Goal: Use online tool/utility: Utilize a website feature to perform a specific function

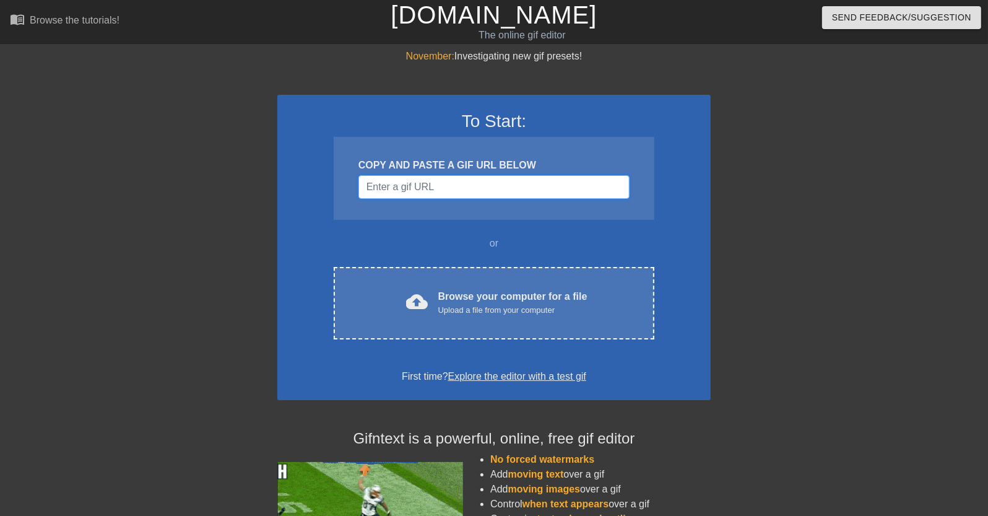
click at [463, 178] on input "Username" at bounding box center [493, 187] width 271 height 24
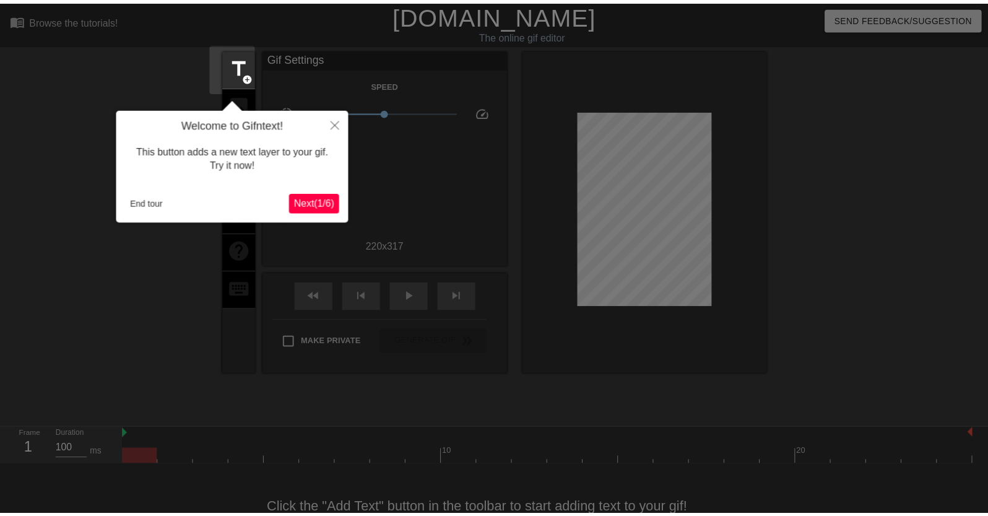
scroll to position [30, 0]
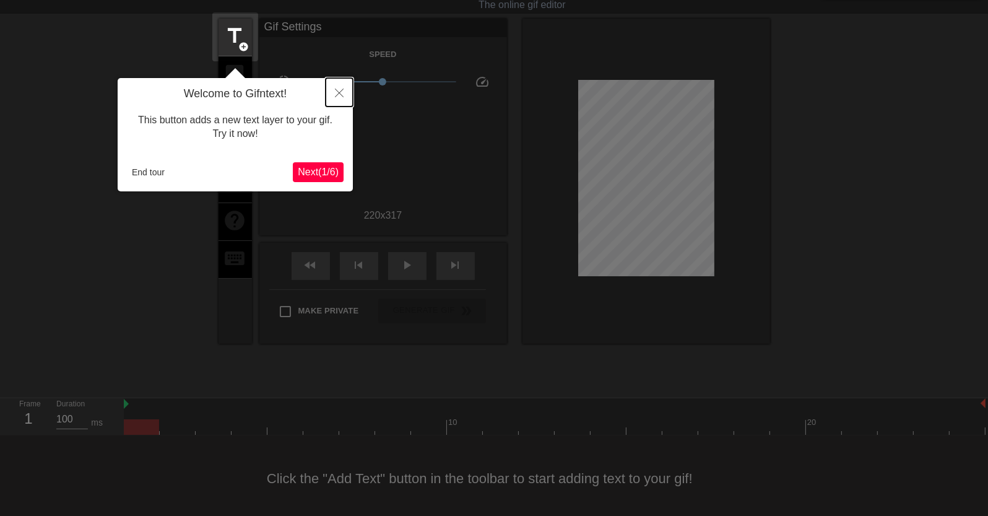
click at [344, 97] on button "Close" at bounding box center [339, 92] width 27 height 28
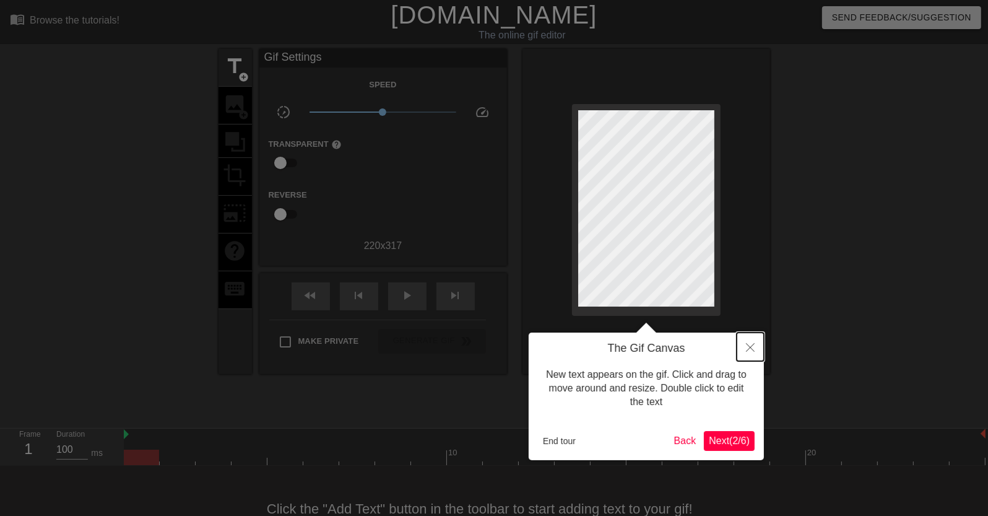
click at [753, 347] on icon "Close" at bounding box center [750, 347] width 9 height 9
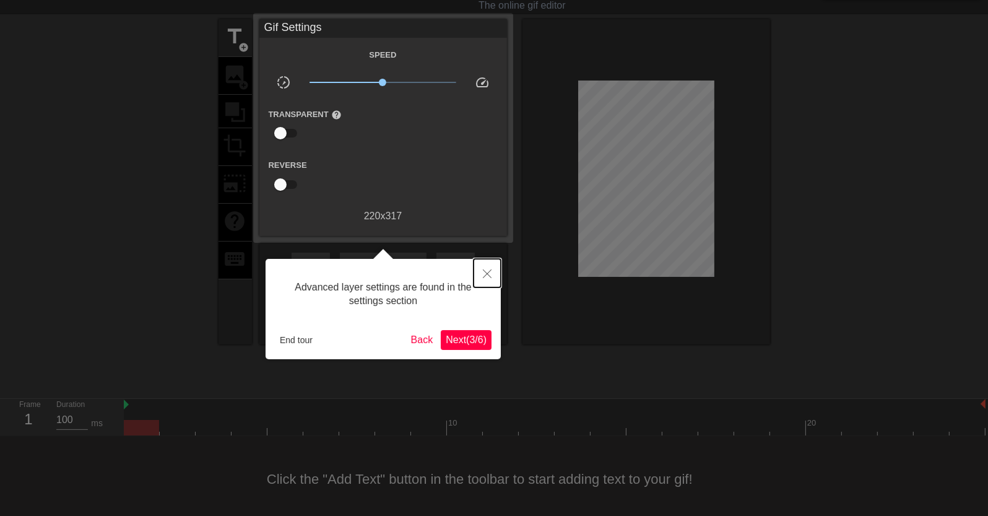
click at [492, 276] on button "Close" at bounding box center [486, 273] width 27 height 28
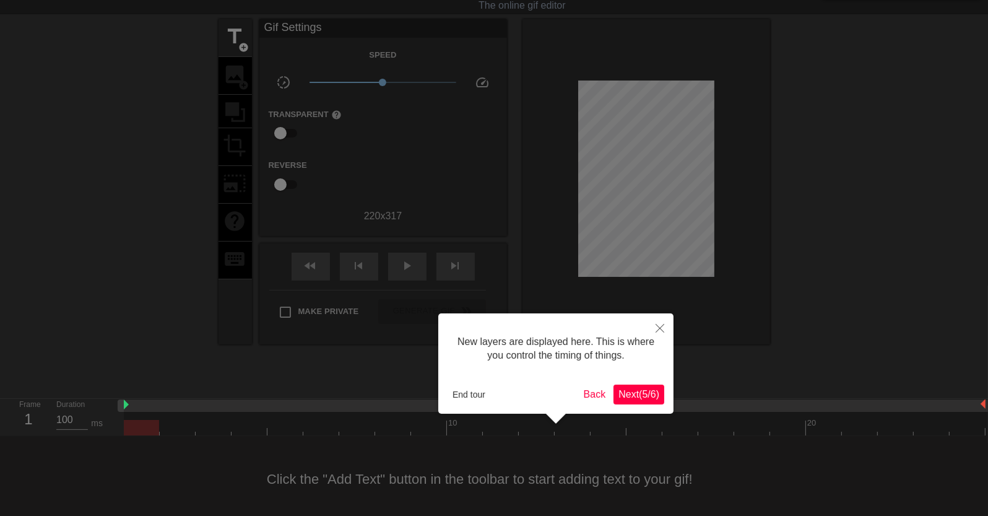
scroll to position [10, 0]
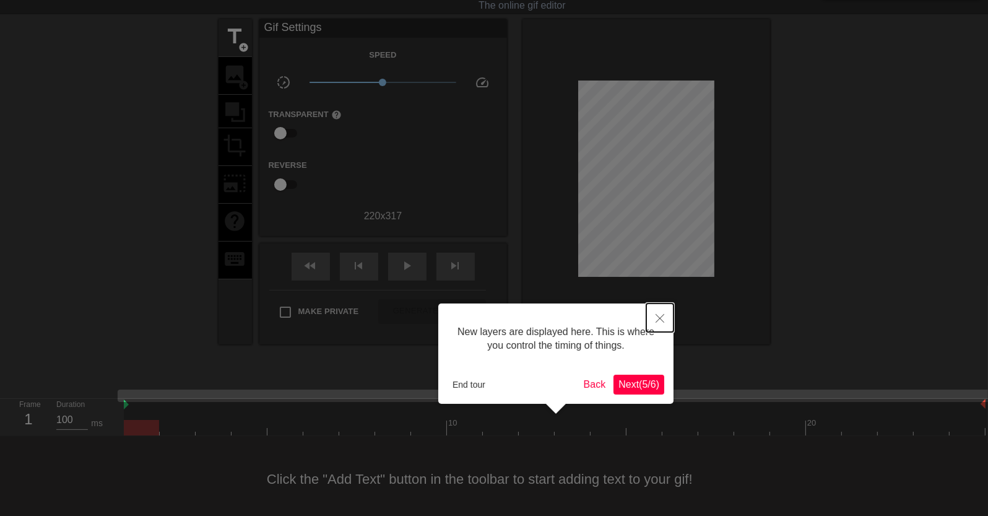
click at [655, 322] on button "Close" at bounding box center [659, 317] width 27 height 28
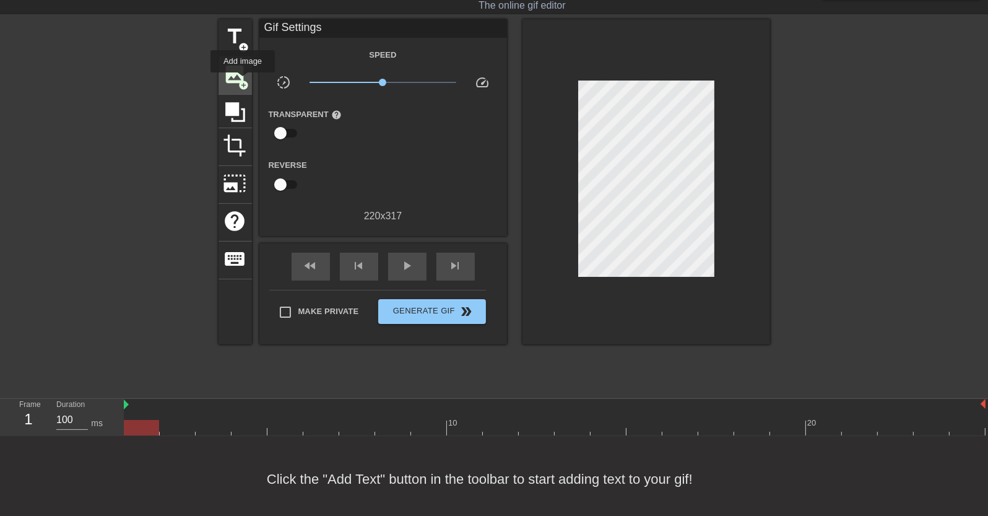
click at [242, 81] on span "add_circle" at bounding box center [244, 85] width 11 height 11
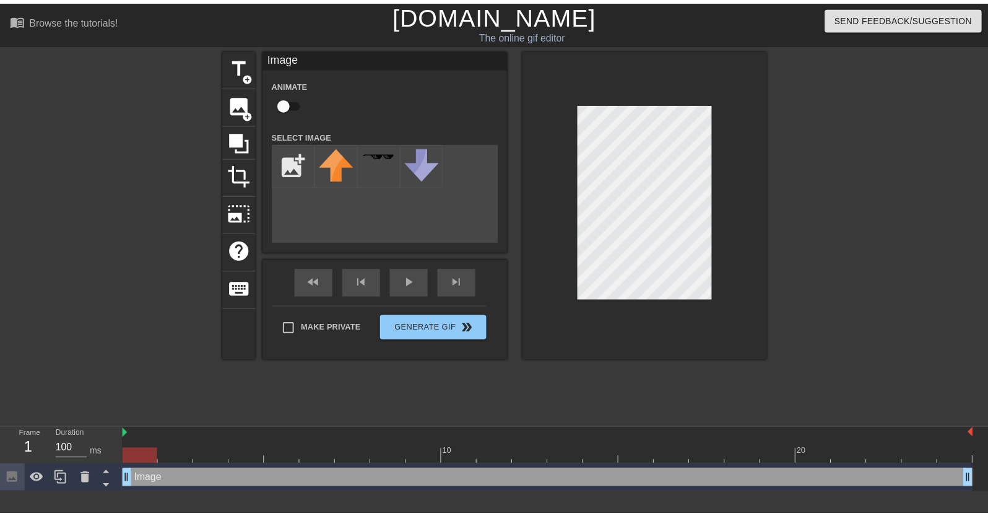
scroll to position [0, 0]
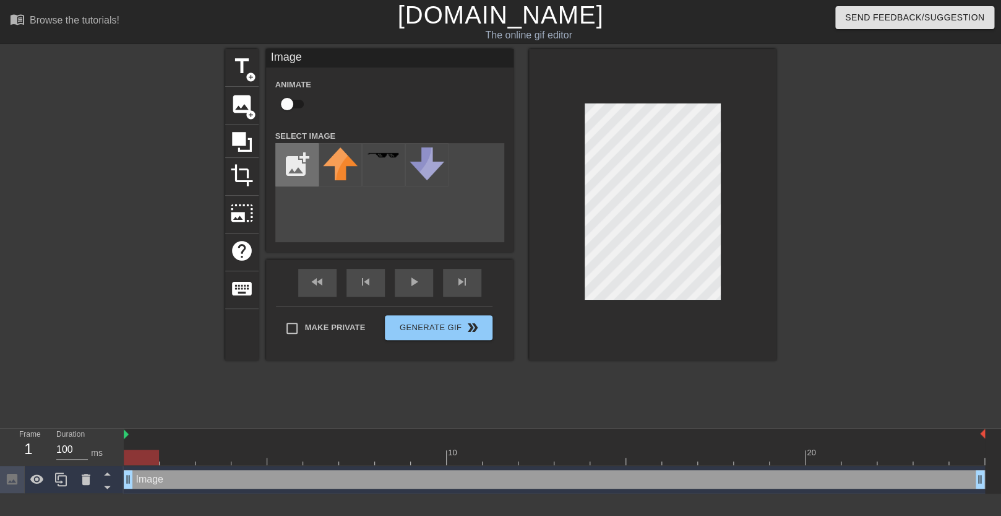
click at [305, 152] on input "file" at bounding box center [297, 165] width 42 height 42
click at [294, 166] on input "file" at bounding box center [297, 165] width 42 height 42
type input "C:\fakepath\fvtt.png"
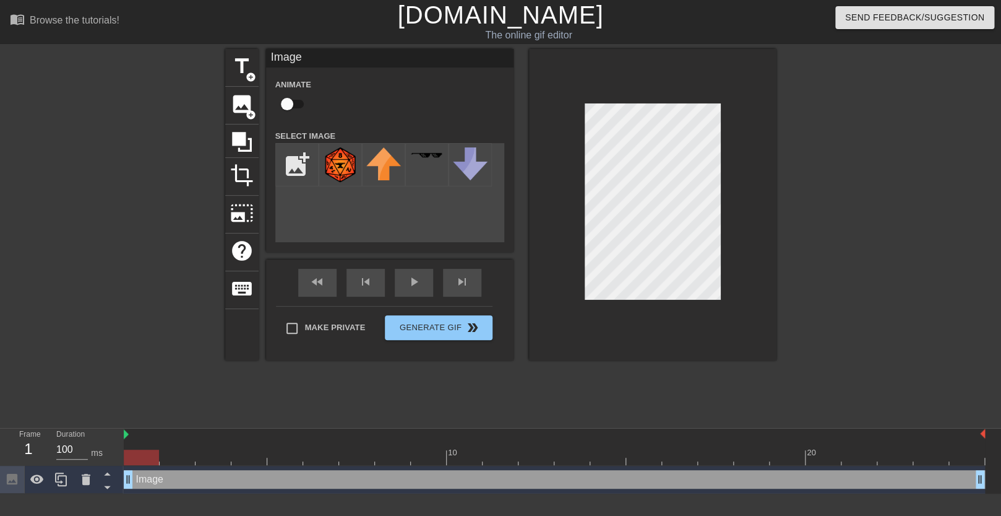
click at [634, 309] on div at bounding box center [653, 204] width 248 height 311
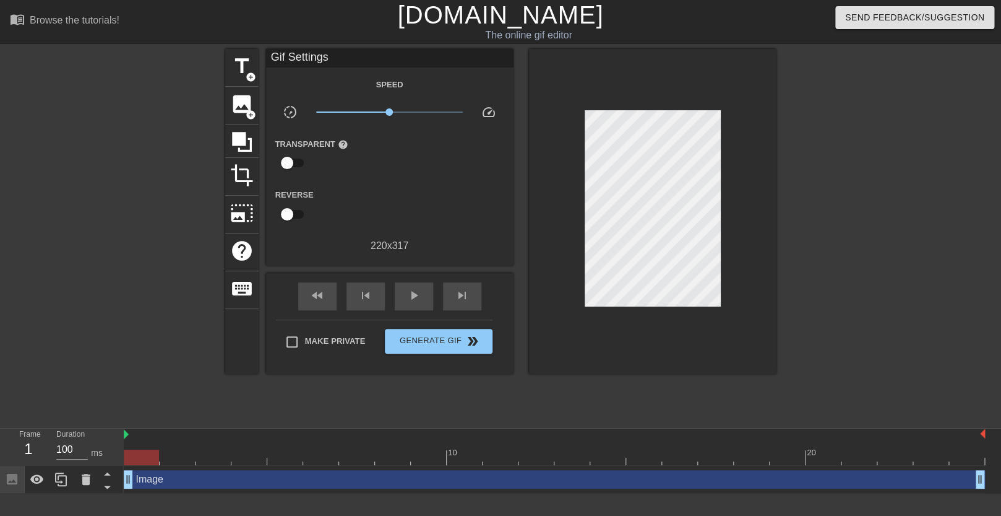
click at [139, 458] on div at bounding box center [141, 456] width 35 height 15
drag, startPoint x: 142, startPoint y: 458, endPoint x: 167, endPoint y: 454, distance: 25.6
click at [167, 454] on div at bounding box center [177, 456] width 35 height 15
drag, startPoint x: 180, startPoint y: 454, endPoint x: 152, endPoint y: 456, distance: 28.5
click at [152, 456] on div at bounding box center [141, 456] width 35 height 15
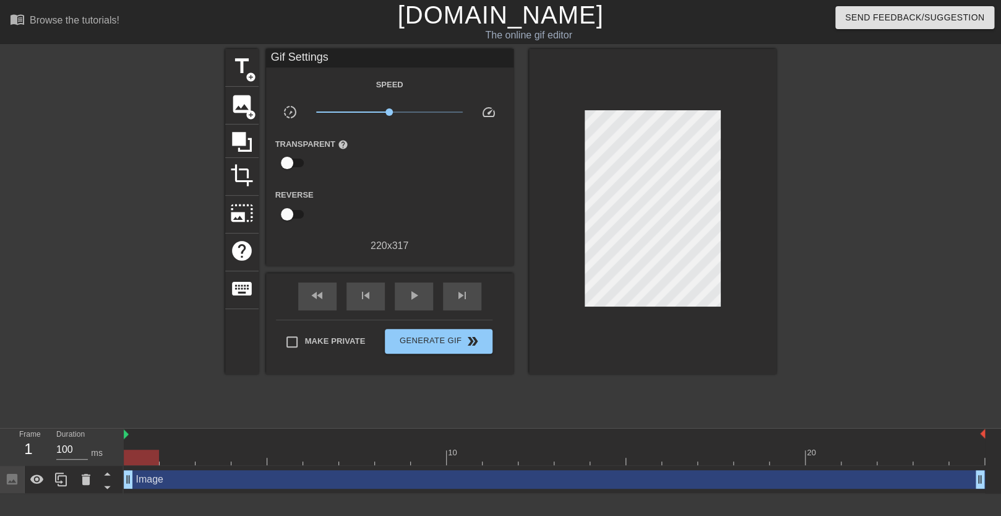
click at [177, 482] on div "Image drag_handle drag_handle" at bounding box center [555, 479] width 862 height 19
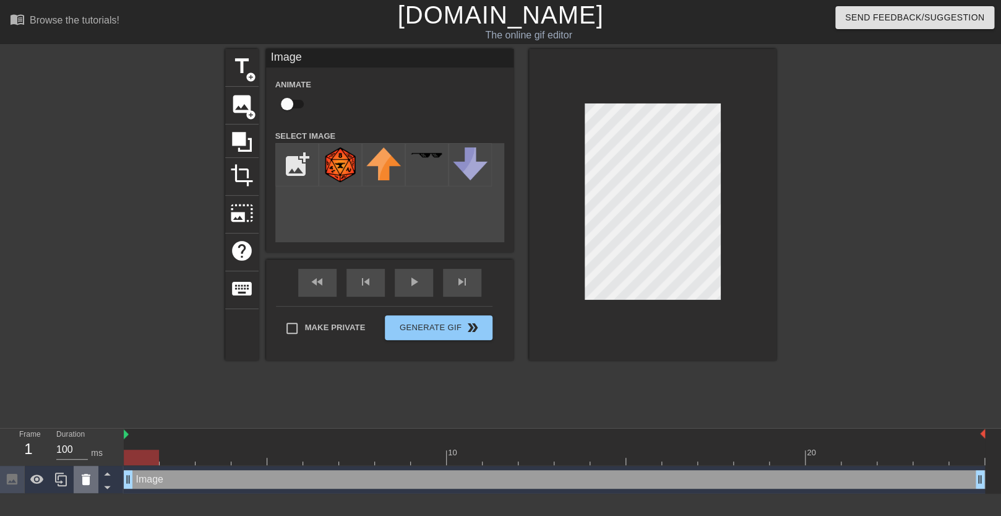
click at [95, 478] on div at bounding box center [86, 478] width 25 height 27
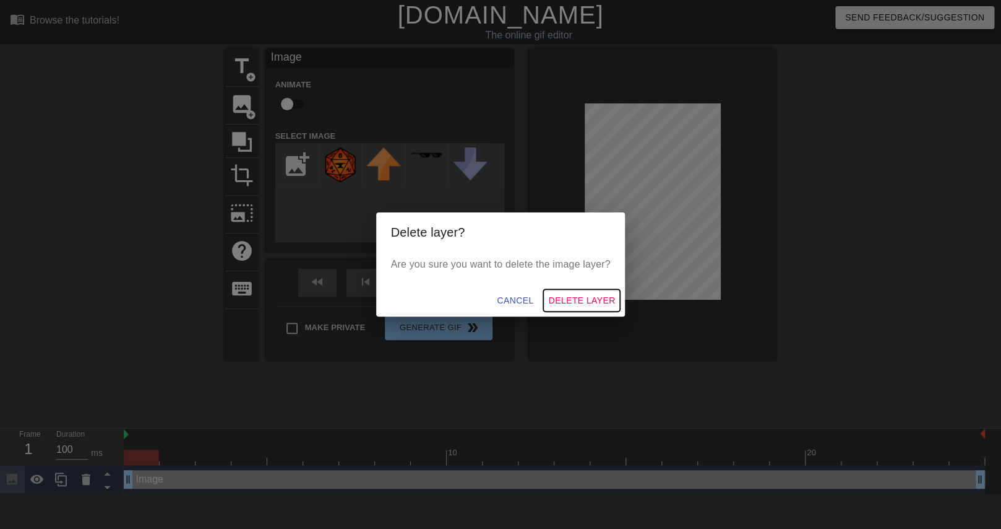
click at [592, 300] on span "Delete Layer" at bounding box center [581, 300] width 67 height 15
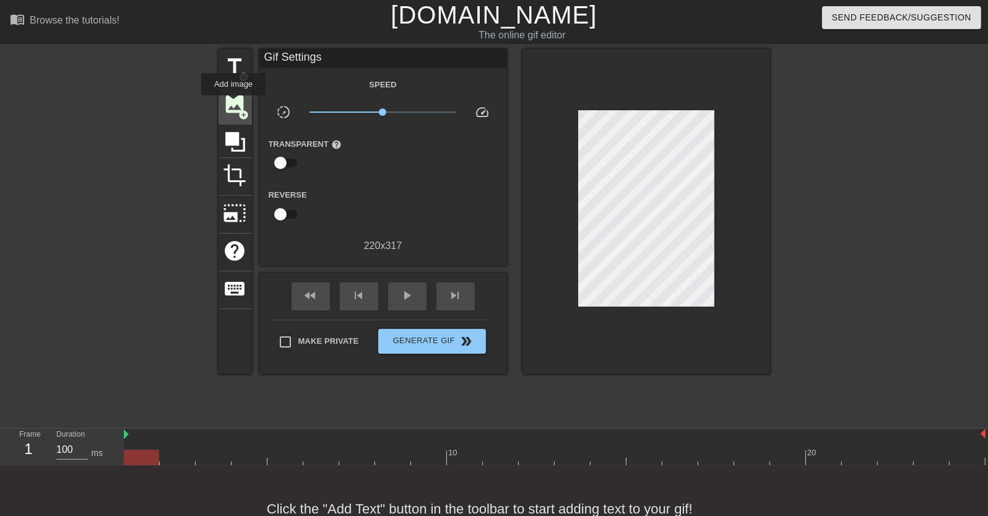
click at [233, 104] on span "image" at bounding box center [235, 104] width 24 height 24
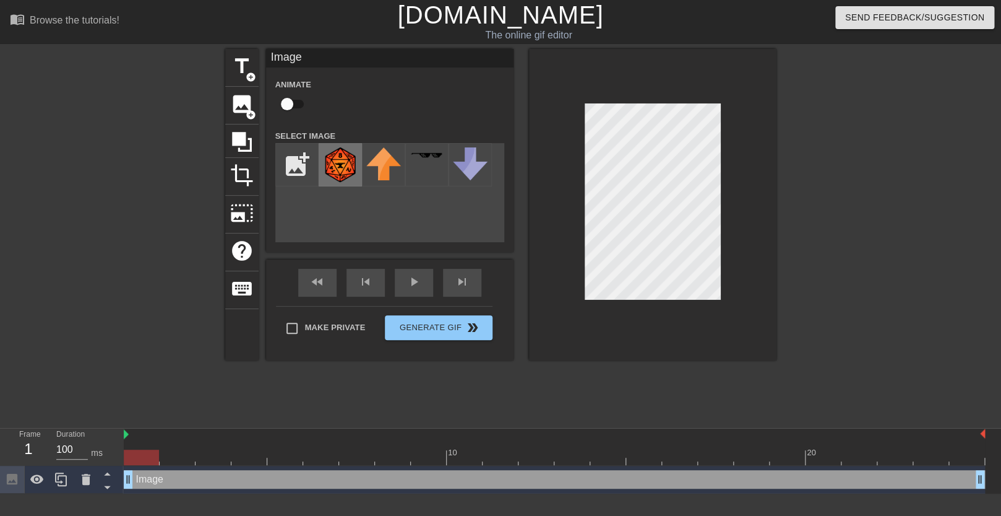
click at [334, 168] on img at bounding box center [340, 164] width 35 height 35
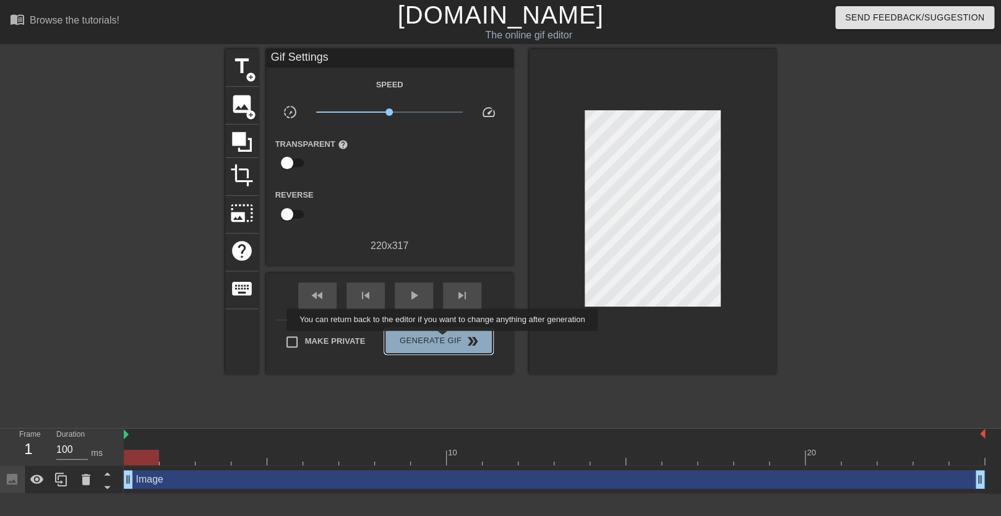
click at [439, 339] on span "Generate Gif double_arrow" at bounding box center [438, 341] width 97 height 15
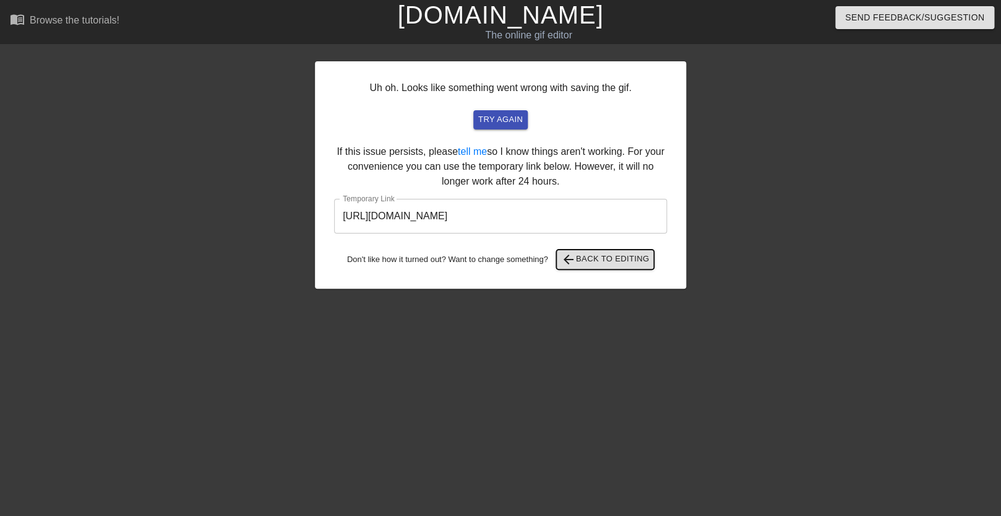
click at [600, 263] on span "arrow_back Back to Editing" at bounding box center [605, 259] width 89 height 15
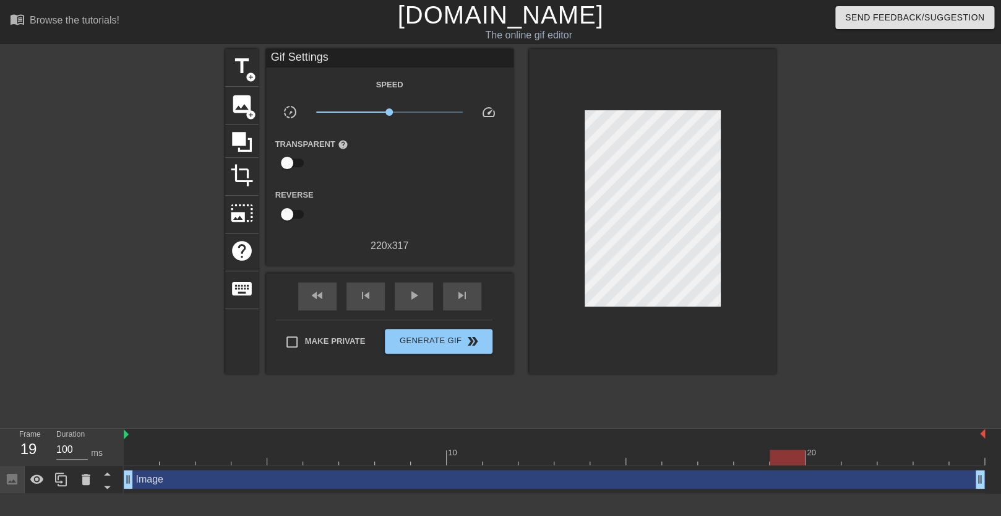
drag, startPoint x: 964, startPoint y: 455, endPoint x: 780, endPoint y: 460, distance: 184.5
click at [780, 460] on div at bounding box center [787, 456] width 35 height 15
click at [807, 464] on div at bounding box center [823, 456] width 35 height 15
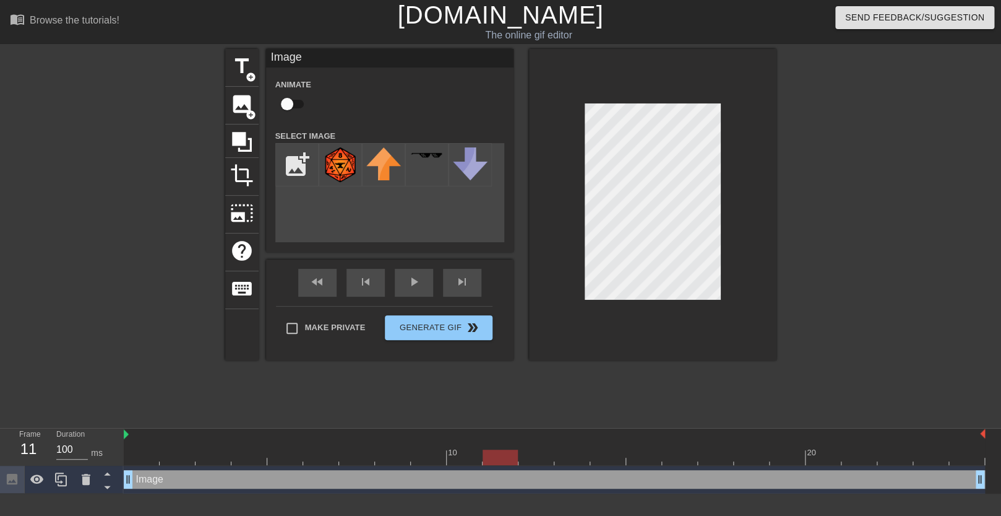
drag, startPoint x: 817, startPoint y: 454, endPoint x: 490, endPoint y: 444, distance: 327.6
click at [490, 444] on div "10 20" at bounding box center [555, 446] width 862 height 37
drag, startPoint x: 498, startPoint y: 454, endPoint x: 774, endPoint y: 457, distance: 276.0
click at [774, 457] on div at bounding box center [787, 456] width 35 height 15
drag, startPoint x: 796, startPoint y: 461, endPoint x: 873, endPoint y: 461, distance: 77.4
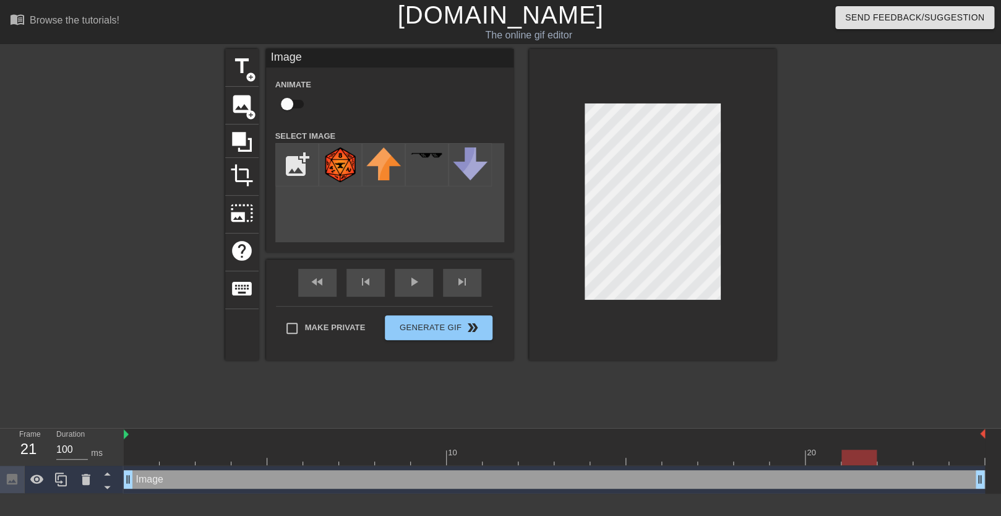
click at [873, 461] on div at bounding box center [859, 456] width 35 height 15
drag, startPoint x: 866, startPoint y: 455, endPoint x: 937, endPoint y: 452, distance: 71.2
click at [937, 452] on div at bounding box center [931, 456] width 35 height 15
drag, startPoint x: 934, startPoint y: 452, endPoint x: 1000, endPoint y: 454, distance: 66.2
click at [987, 454] on div "10 20 Image drag_handle drag_handle" at bounding box center [563, 460] width 878 height 65
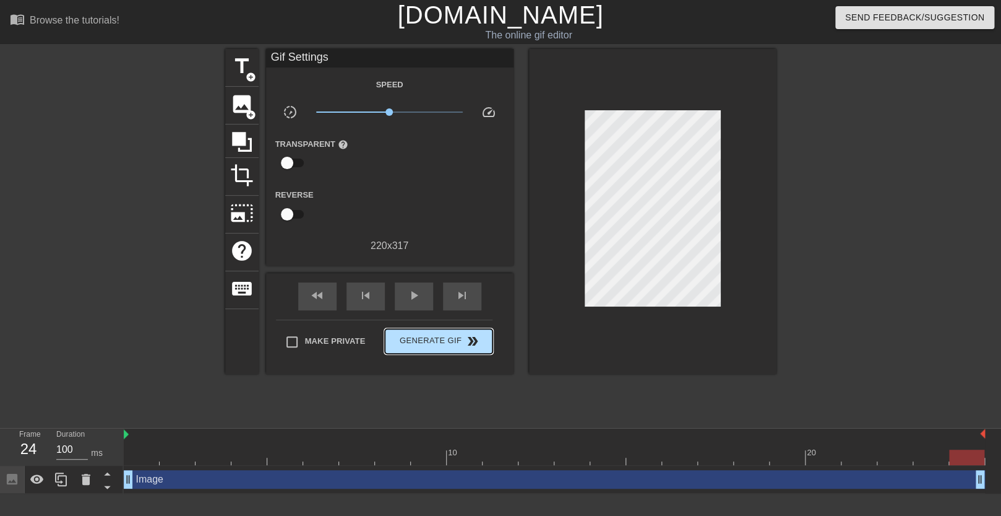
click at [451, 321] on div "Make Private Generate Gif double_arrow" at bounding box center [384, 343] width 217 height 49
click at [451, 337] on span "Generate Gif double_arrow" at bounding box center [438, 341] width 97 height 15
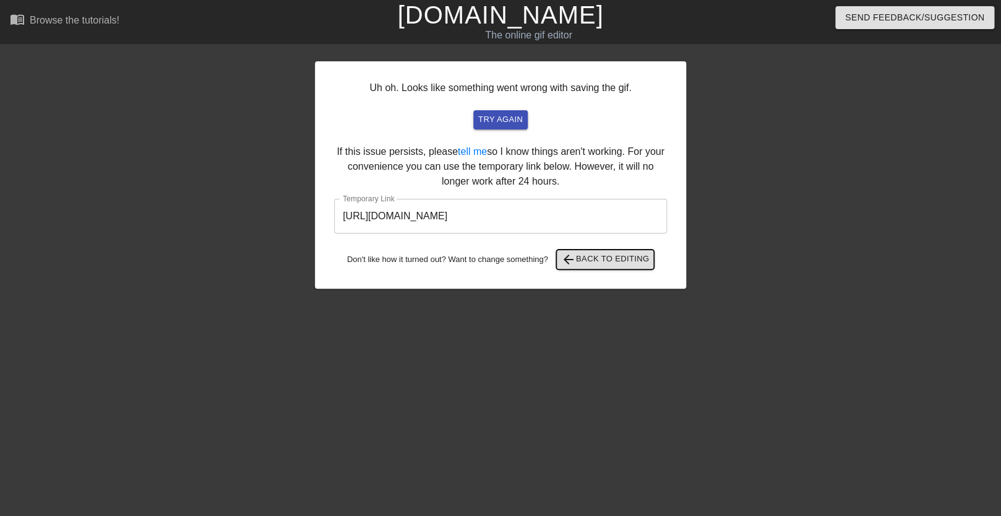
click at [598, 257] on span "arrow_back Back to Editing" at bounding box center [605, 259] width 89 height 15
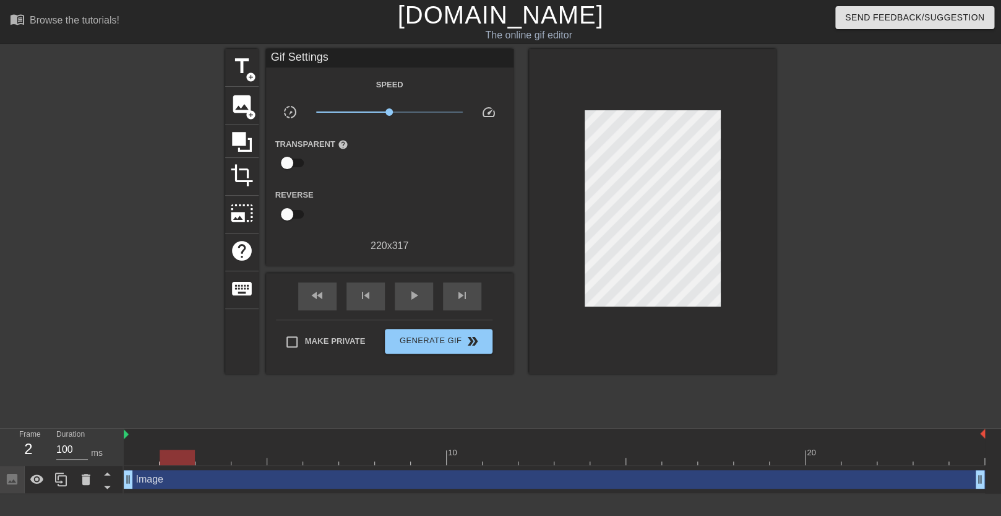
click at [181, 449] on div at bounding box center [178, 448] width 36 height 15
drag, startPoint x: 180, startPoint y: 457, endPoint x: 77, endPoint y: 473, distance: 104.5
click at [77, 473] on div "Frame 1 Duration 100 ms 10 20 Image drag_handle drag_handle" at bounding box center [500, 460] width 1001 height 65
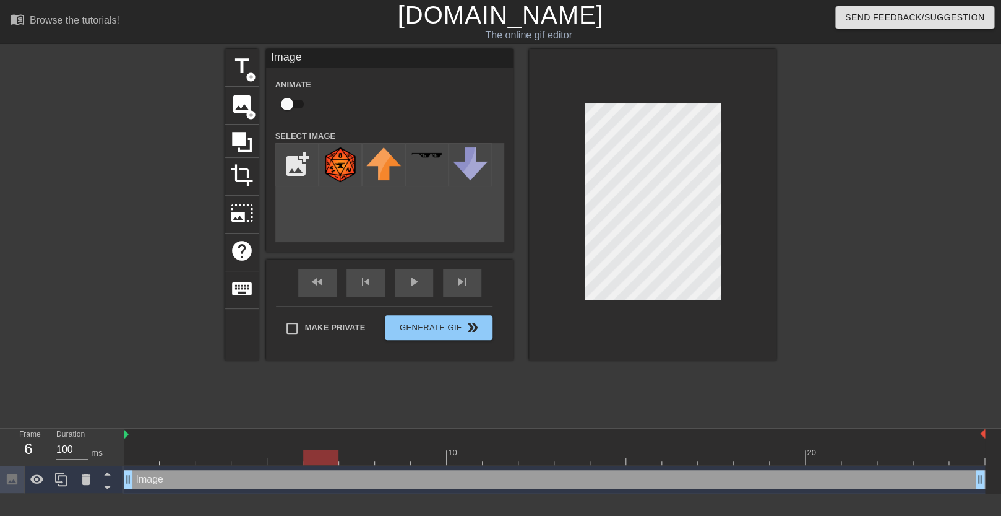
click at [327, 460] on div at bounding box center [555, 456] width 862 height 15
drag, startPoint x: 225, startPoint y: 468, endPoint x: 207, endPoint y: 470, distance: 17.5
click at [218, 470] on div "Image drag_handle drag_handle" at bounding box center [555, 479] width 862 height 28
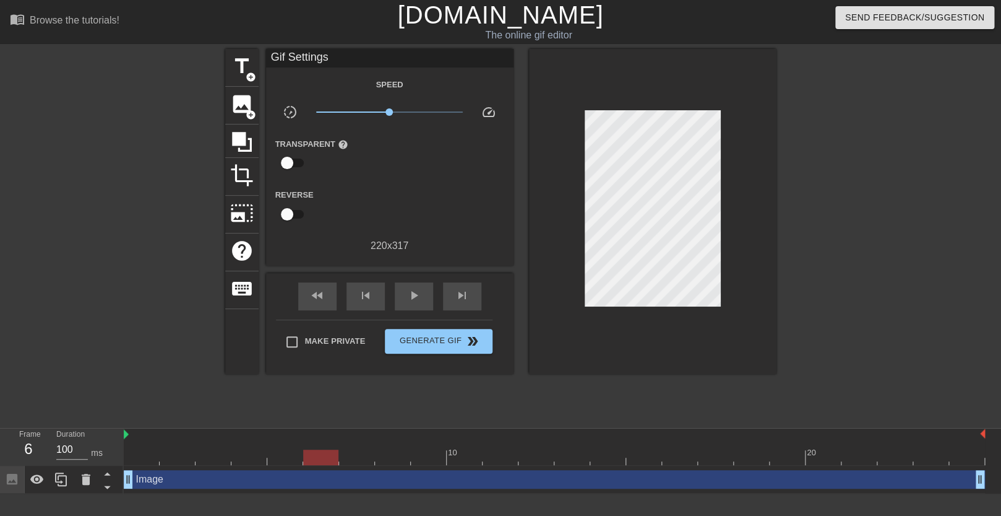
click at [161, 464] on div at bounding box center [555, 456] width 862 height 15
drag, startPoint x: 144, startPoint y: 460, endPoint x: 132, endPoint y: 457, distance: 12.0
click at [142, 459] on div at bounding box center [555, 456] width 862 height 15
drag, startPoint x: 143, startPoint y: 483, endPoint x: 185, endPoint y: 482, distance: 42.1
click at [186, 482] on div "Image drag_handle drag_handle" at bounding box center [555, 479] width 862 height 19
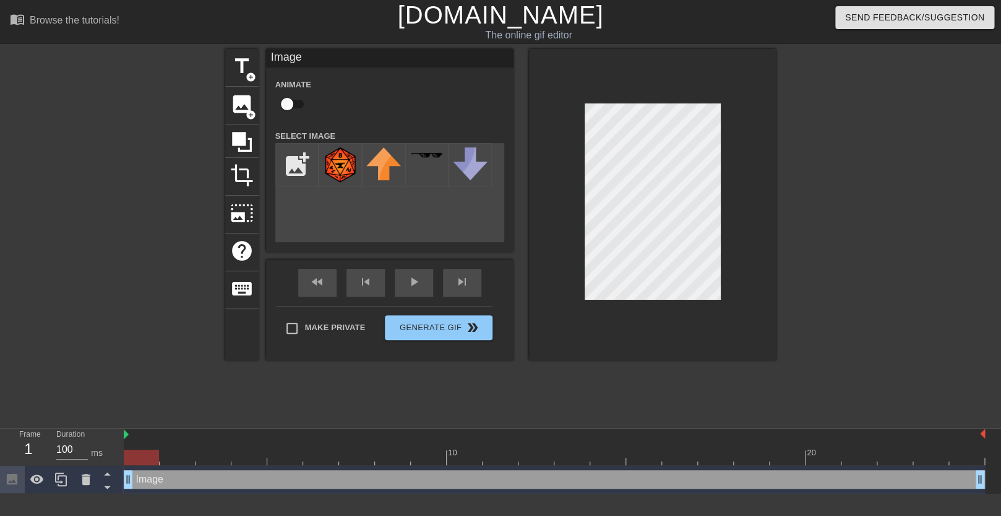
click at [132, 477] on div "Image drag_handle drag_handle" at bounding box center [555, 479] width 862 height 19
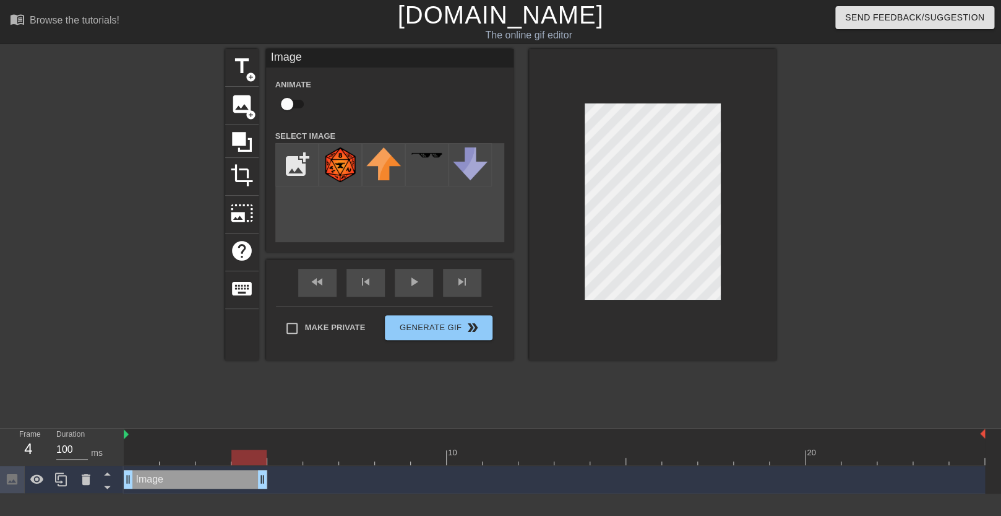
drag, startPoint x: 977, startPoint y: 476, endPoint x: 268, endPoint y: 493, distance: 708.8
click at [268, 493] on div "Image drag_handle drag_handle" at bounding box center [555, 479] width 862 height 28
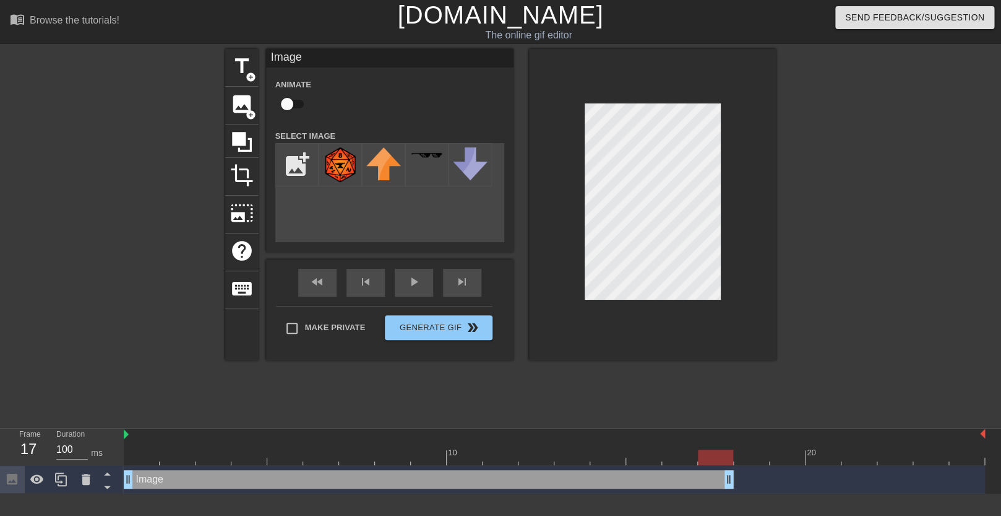
drag, startPoint x: 264, startPoint y: 482, endPoint x: 730, endPoint y: 465, distance: 467.0
click at [730, 465] on div "10 20 Image drag_handle drag_handle" at bounding box center [563, 460] width 878 height 65
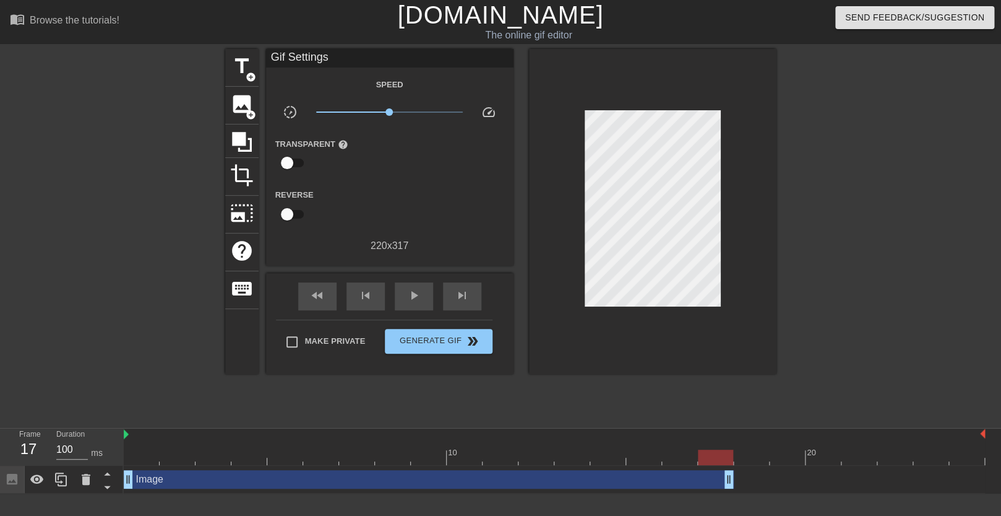
click at [819, 380] on div at bounding box center [885, 234] width 186 height 371
click at [241, 103] on span "image" at bounding box center [242, 104] width 24 height 24
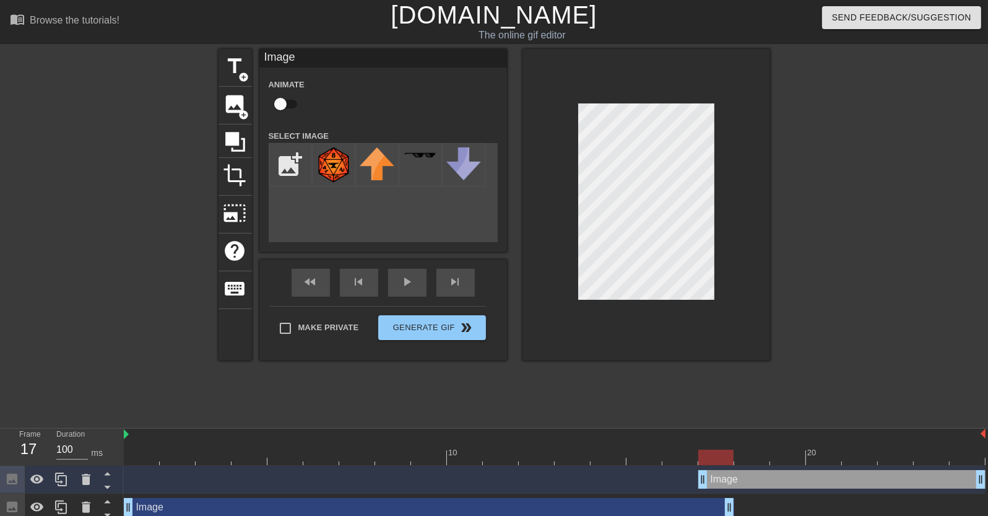
scroll to position [0, 13]
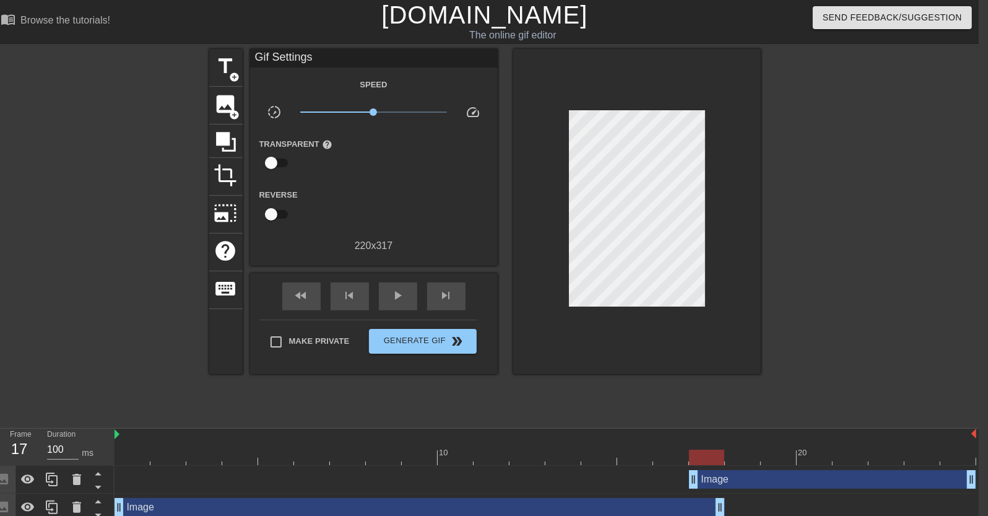
click at [746, 477] on div "Image drag_handle drag_handle" at bounding box center [832, 479] width 287 height 19
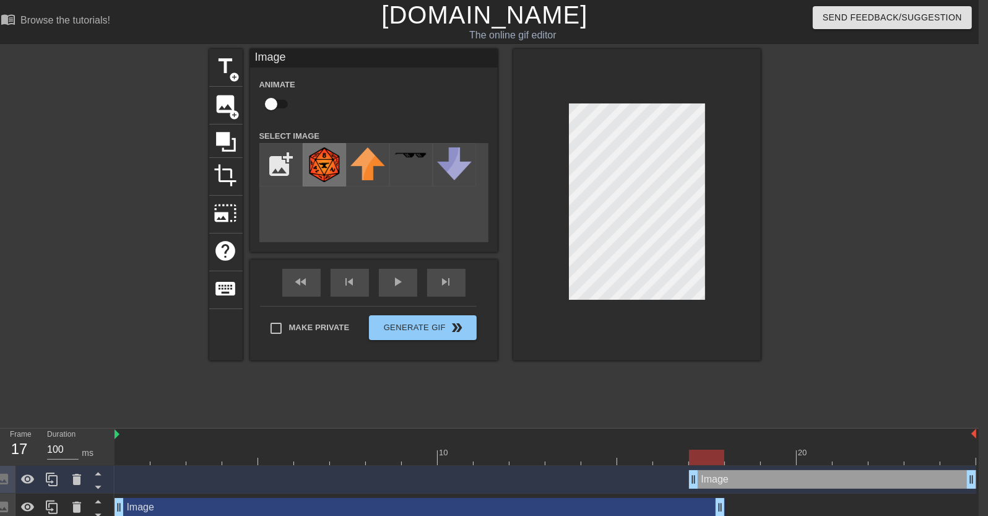
click at [326, 158] on img at bounding box center [324, 164] width 35 height 35
drag, startPoint x: 686, startPoint y: 480, endPoint x: 718, endPoint y: 486, distance: 32.1
click at [718, 486] on div "Image drag_handle drag_handle" at bounding box center [545, 479] width 862 height 19
click at [638, 315] on div at bounding box center [637, 204] width 248 height 311
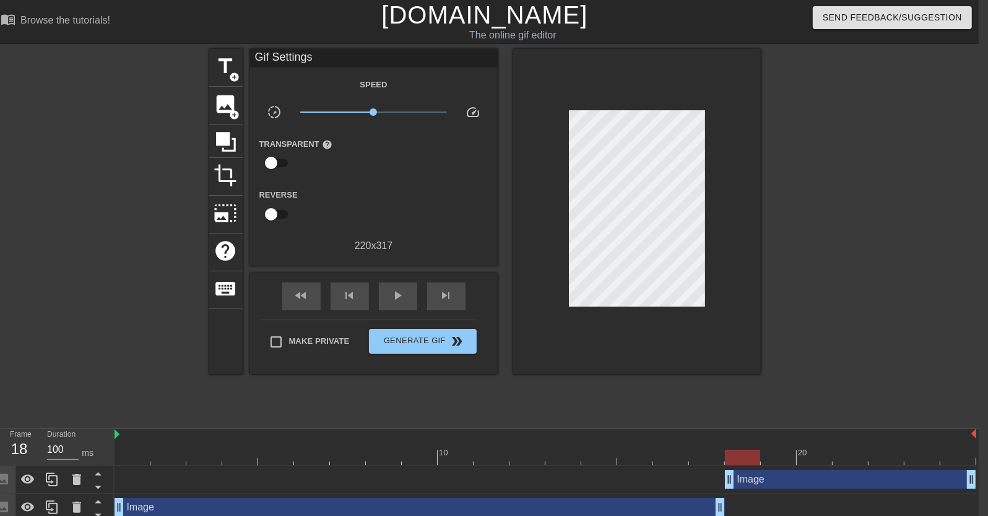
click at [702, 235] on div at bounding box center [637, 211] width 248 height 325
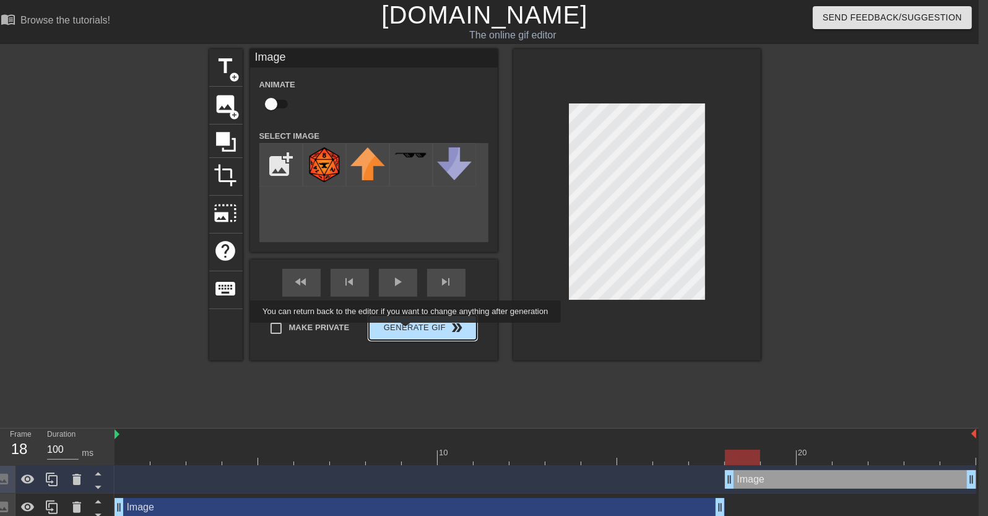
click at [404, 335] on button "Generate Gif double_arrow" at bounding box center [422, 327] width 107 height 25
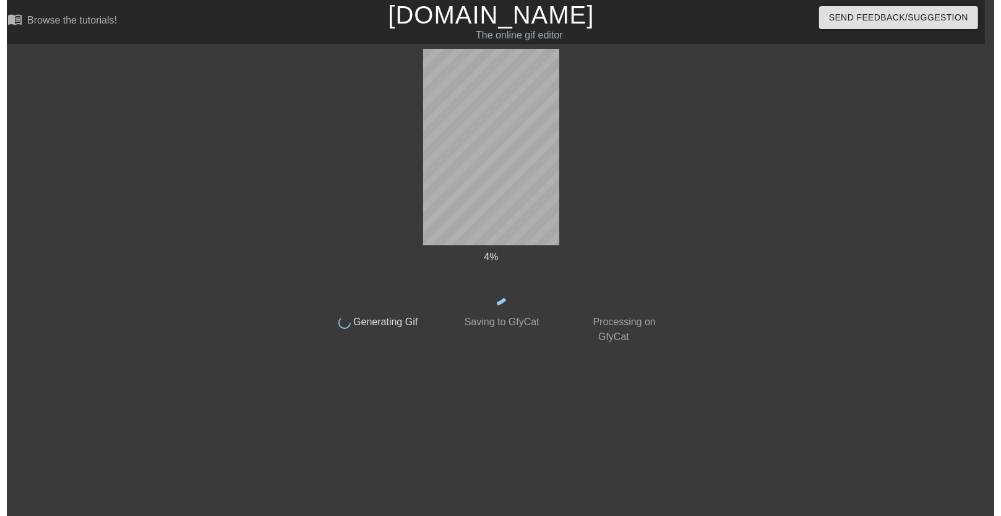
scroll to position [0, 9]
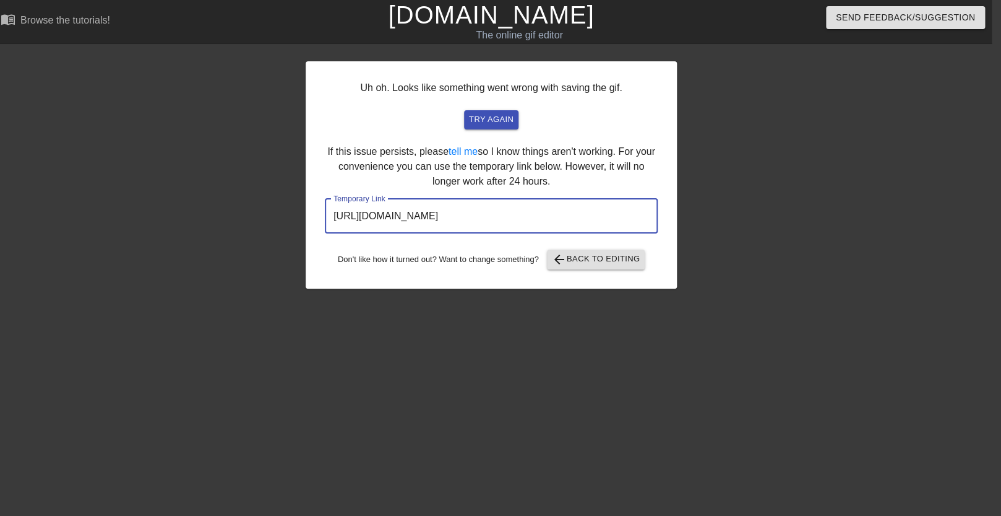
drag, startPoint x: 606, startPoint y: 222, endPoint x: 231, endPoint y: 222, distance: 374.4
click at [325, 222] on input "[URL][DOMAIN_NAME]" at bounding box center [491, 216] width 333 height 35
